Goal: Task Accomplishment & Management: Use online tool/utility

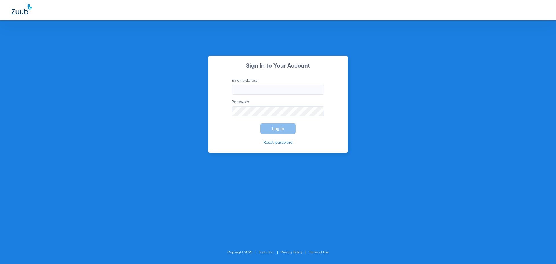
type input "[EMAIL_ADDRESS][DOMAIN_NAME]"
click at [280, 128] on span "Log In" at bounding box center [278, 128] width 12 height 5
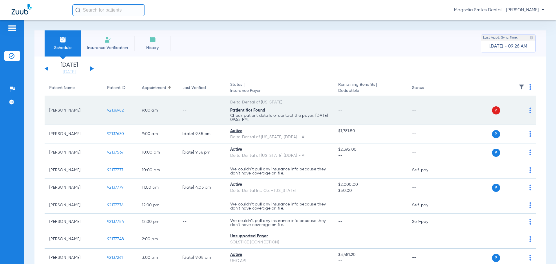
click at [530, 111] on img at bounding box center [531, 110] width 2 height 6
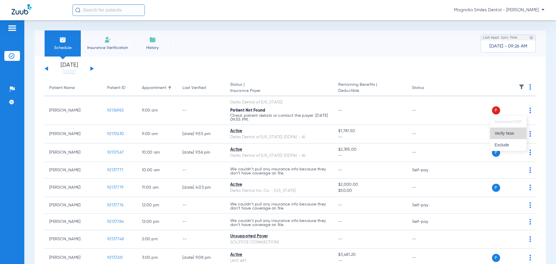
click at [507, 132] on span "Verify Now" at bounding box center [508, 133] width 27 height 4
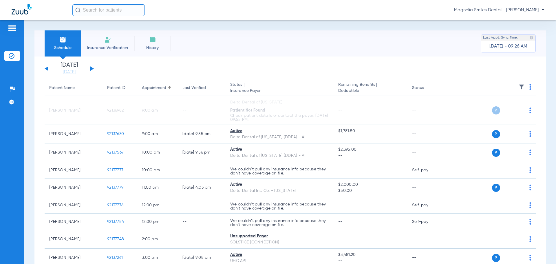
click at [91, 69] on button at bounding box center [91, 68] width 3 height 4
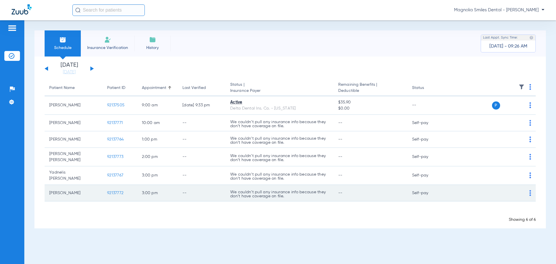
click at [530, 190] on img at bounding box center [531, 193] width 2 height 6
click at [530, 189] on div at bounding box center [278, 132] width 556 height 264
click at [117, 191] on span "92137772" at bounding box center [115, 193] width 16 height 4
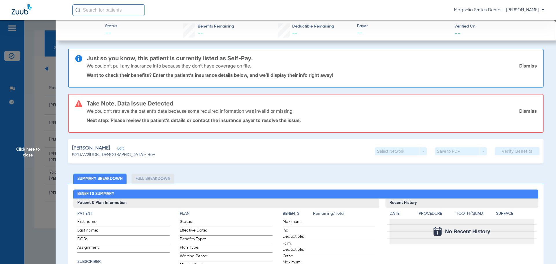
click at [521, 112] on link "Dismiss" at bounding box center [528, 111] width 18 height 6
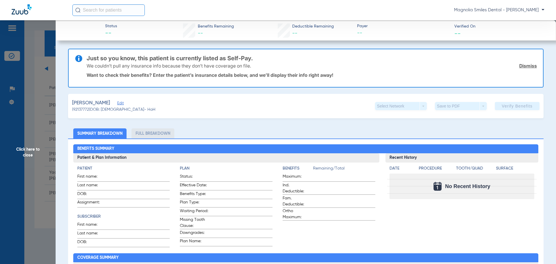
click at [528, 64] on link "Dismiss" at bounding box center [528, 66] width 18 height 6
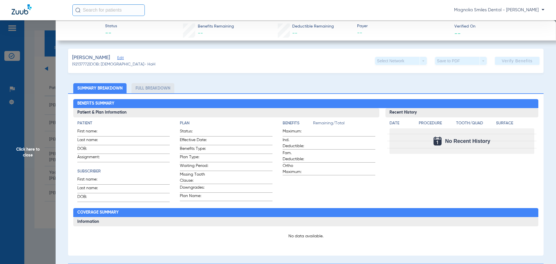
click at [45, 74] on span "Click here to close" at bounding box center [28, 152] width 56 height 264
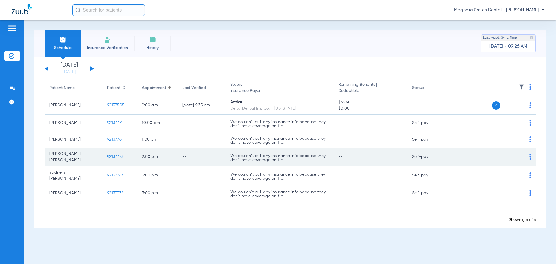
click at [530, 156] on img at bounding box center [531, 157] width 2 height 6
click at [530, 156] on div at bounding box center [278, 132] width 556 height 264
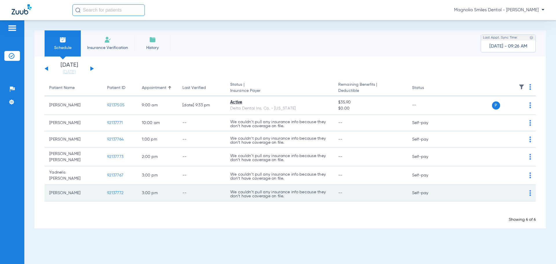
click at [530, 190] on img at bounding box center [531, 193] width 2 height 6
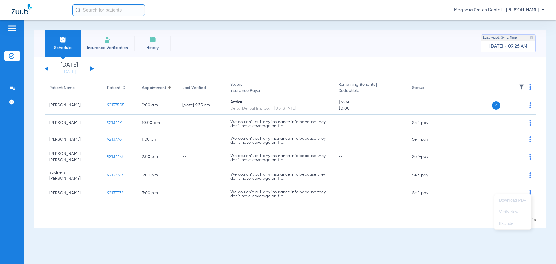
click at [117, 188] on div at bounding box center [278, 132] width 556 height 264
click at [107, 41] on img at bounding box center [107, 39] width 7 height 7
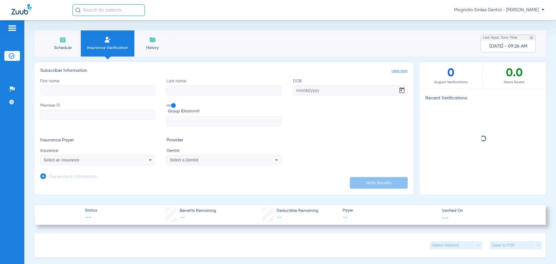
click at [277, 158] on icon at bounding box center [276, 159] width 7 height 7
click at [277, 158] on div at bounding box center [278, 132] width 556 height 264
click at [381, 241] on div "Select Network arrow_drop_down Save to PDF arrow_drop_down" at bounding box center [290, 245] width 512 height 24
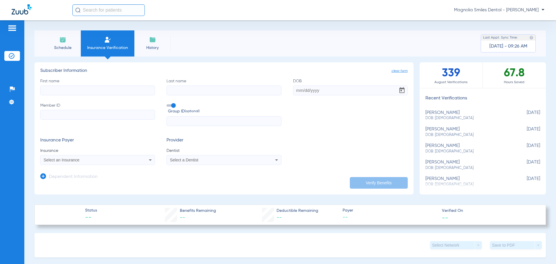
click at [25, 84] on div "Schedule Insurance Verification History Last Appt. Sync Time: [DATE] - 09:26 AM…" at bounding box center [290, 142] width 532 height 244
click at [30, 34] on div "Schedule Insurance Verification History Last Appt. Sync Time: [DATE] - 09:26 AM…" at bounding box center [290, 142] width 532 height 244
drag, startPoint x: 173, startPoint y: 227, endPoint x: 167, endPoint y: 232, distance: 7.8
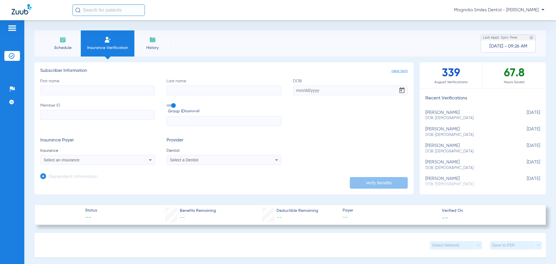
drag, startPoint x: 0, startPoint y: 171, endPoint x: 12, endPoint y: 169, distance: 11.8
click at [1, 170] on div "Patients Insurance Verification Setup Help Center Settings" at bounding box center [12, 152] width 24 height 264
click at [109, 243] on div "Select Network arrow_drop_down Save to PDF arrow_drop_down" at bounding box center [290, 245] width 512 height 24
click at [14, 27] on img at bounding box center [12, 28] width 9 height 7
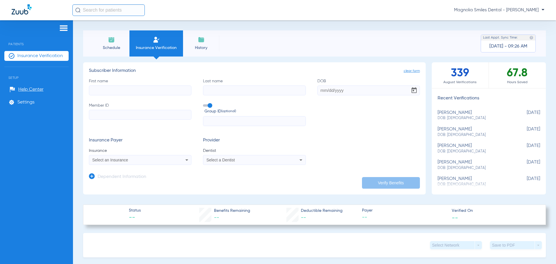
click at [30, 144] on div "Patients Insurance Verification Setup Help Center Settings" at bounding box center [36, 152] width 73 height 264
click at [62, 28] on img at bounding box center [63, 28] width 9 height 7
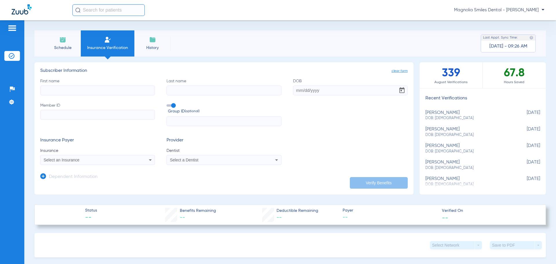
click at [61, 43] on li "Schedule" at bounding box center [63, 43] width 36 height 26
